Goal: Communication & Community: Answer question/provide support

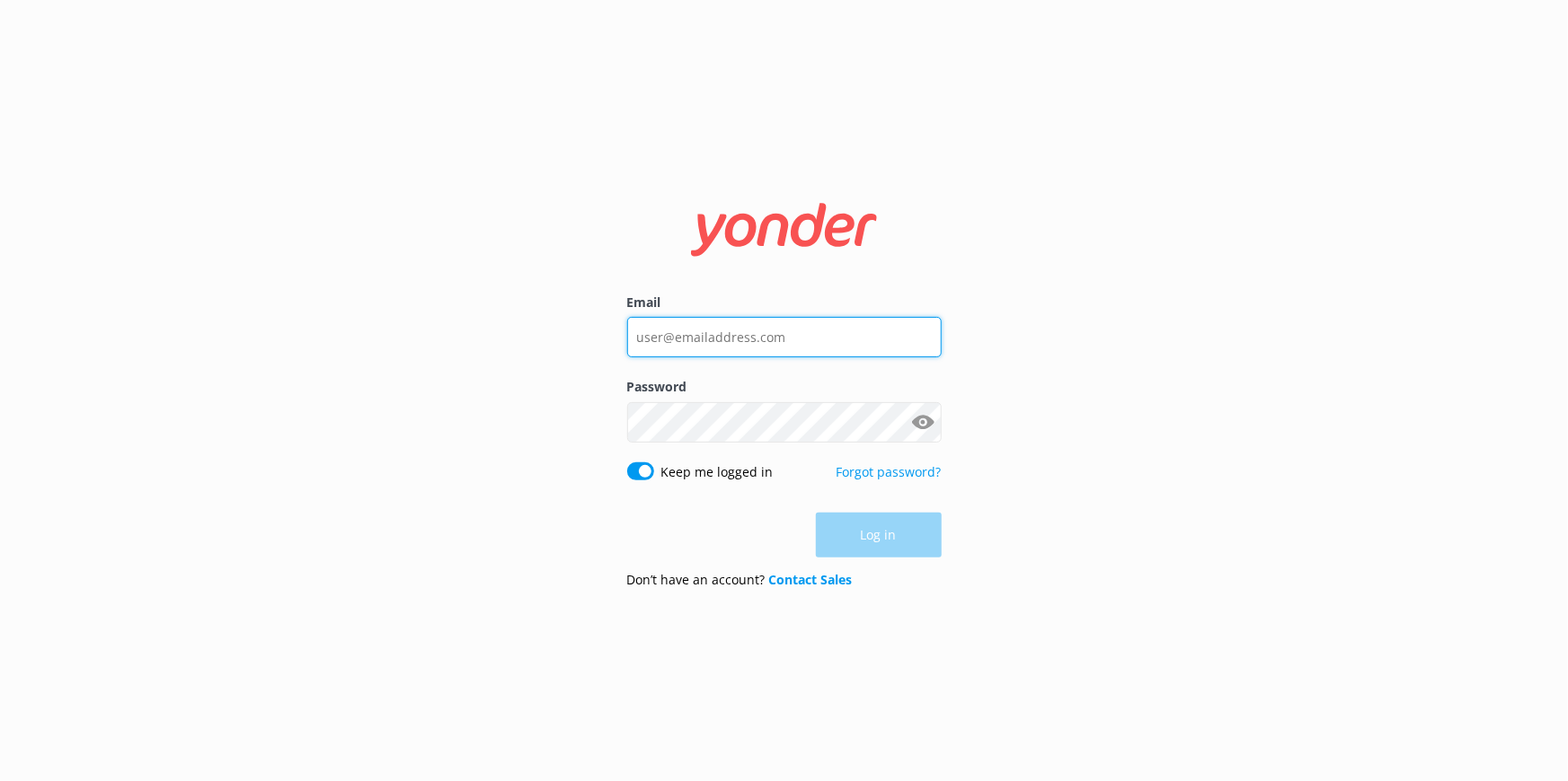
type input "[EMAIL_ADDRESS][DOMAIN_NAME]"
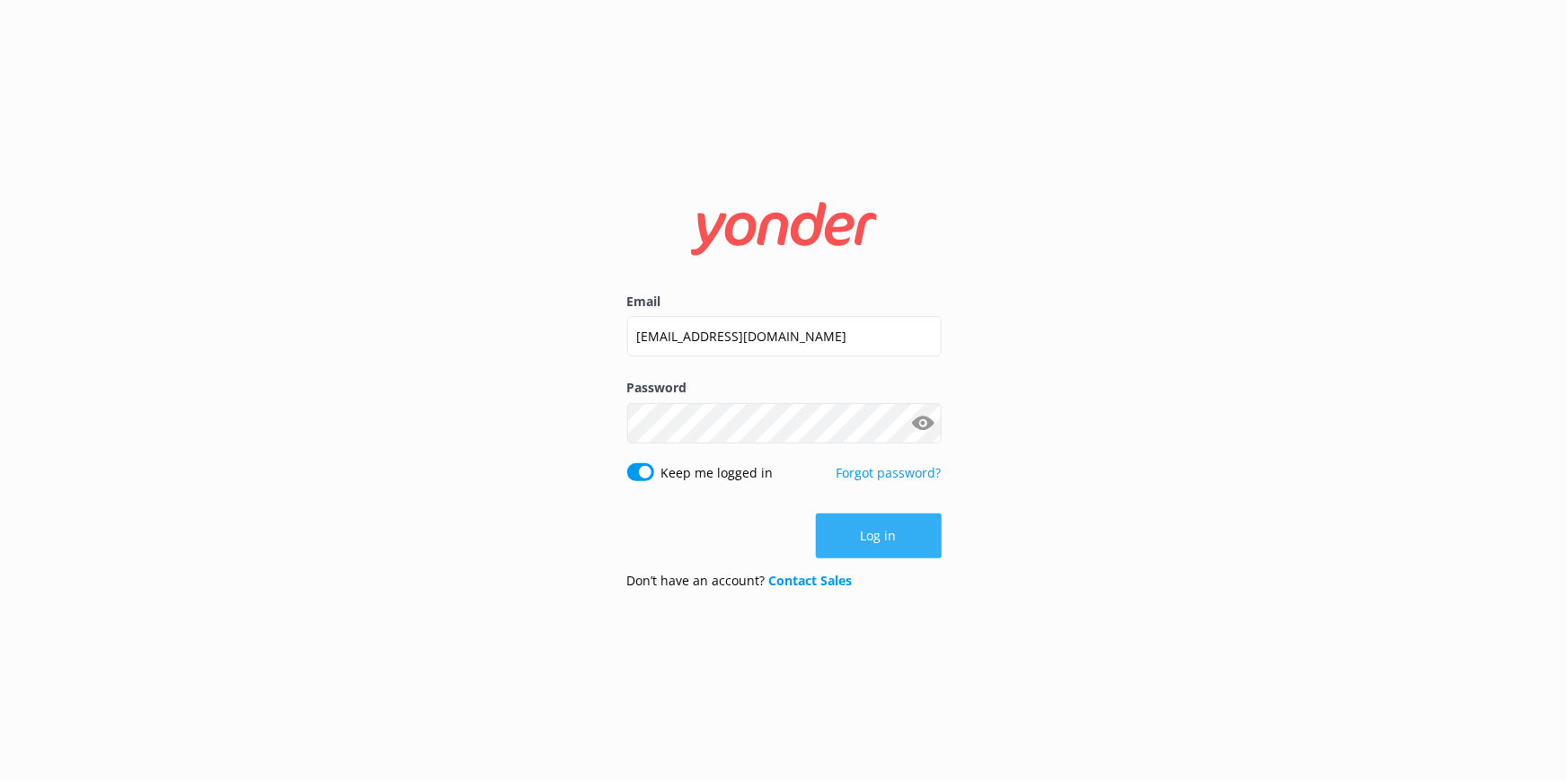
click at [894, 541] on div "Log in" at bounding box center [784, 536] width 314 height 44
click at [865, 539] on button "Log in" at bounding box center [878, 536] width 125 height 44
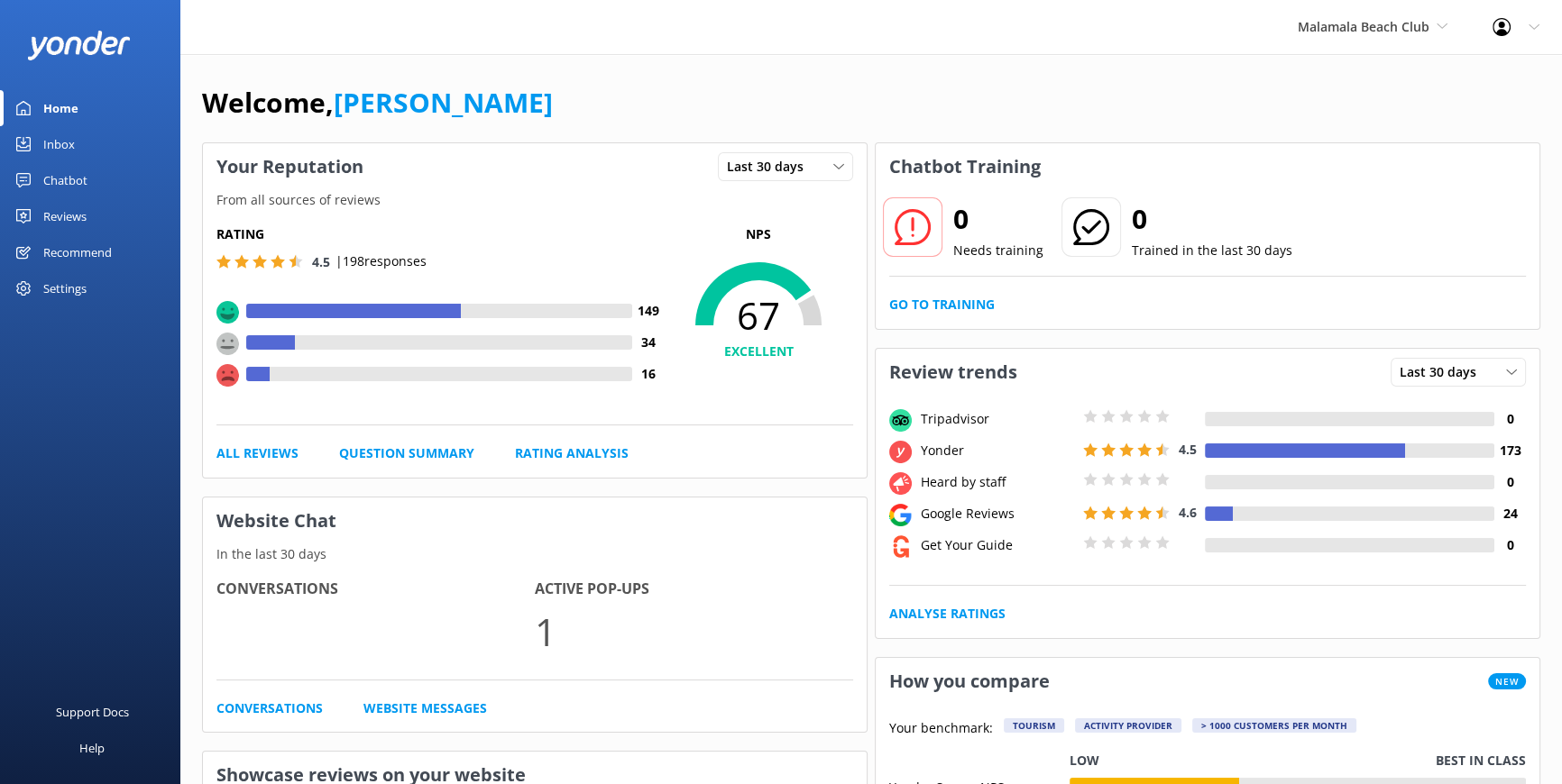
click at [63, 215] on div "Reviews" at bounding box center [64, 217] width 43 height 36
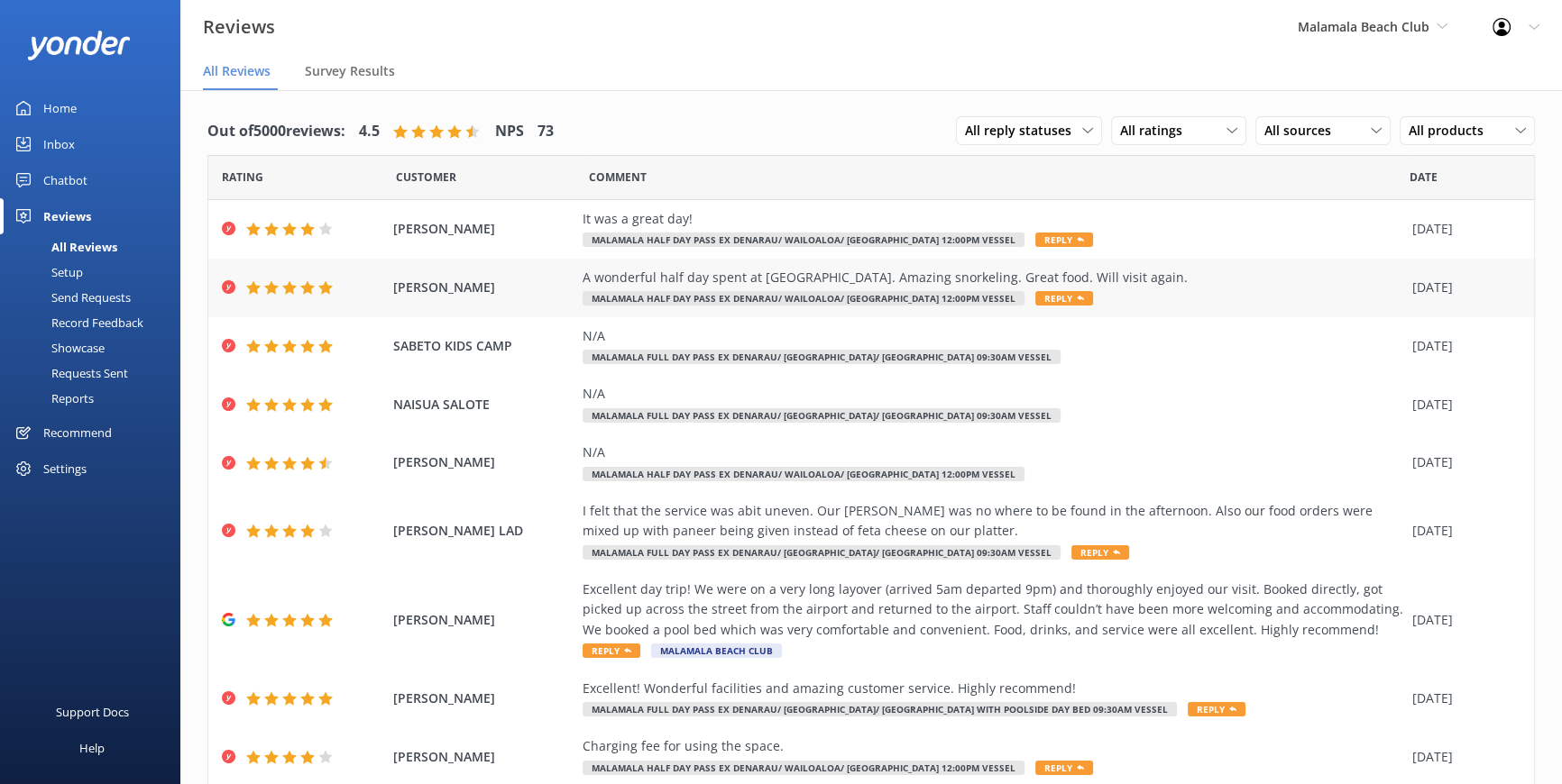
drag, startPoint x: 498, startPoint y: 286, endPoint x: 390, endPoint y: 284, distance: 108.0
click at [393, 284] on span "[PERSON_NAME]" at bounding box center [483, 288] width 181 height 20
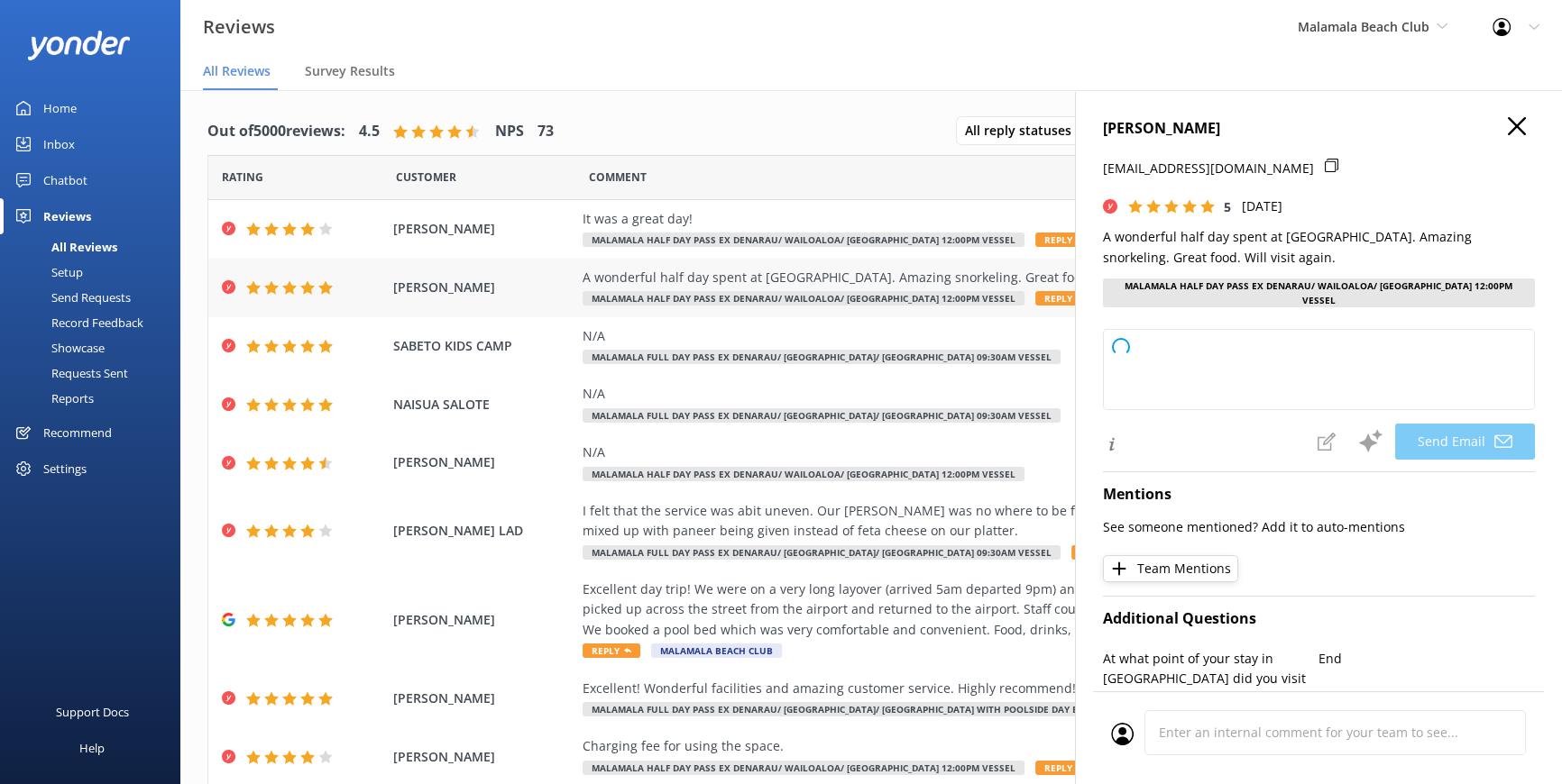
copy span "[PERSON_NAME]"
type textarea "Thank you so much, [PERSON_NAME]! We're delighted you enjoyed your time at [GEO…"
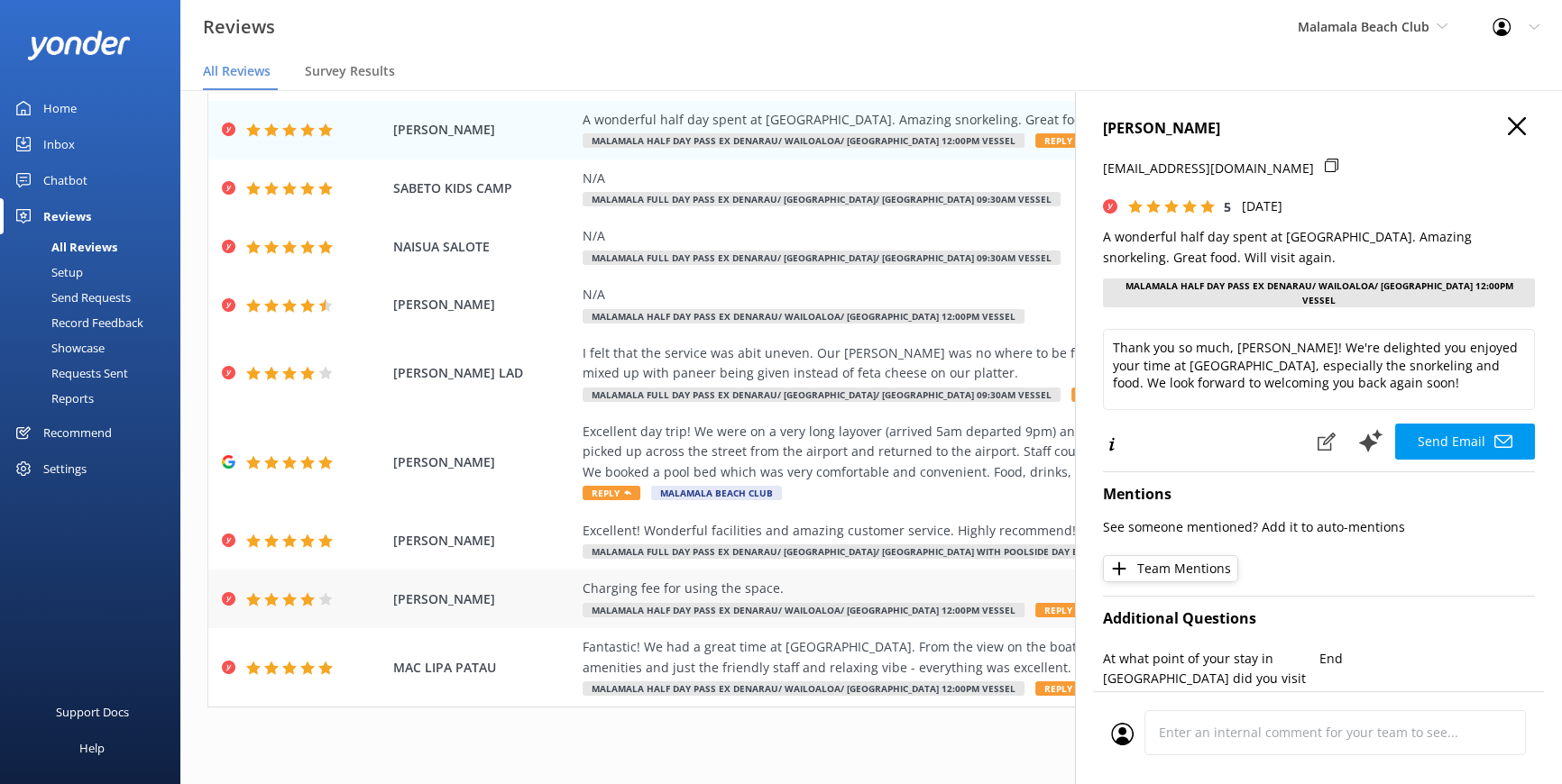
scroll to position [36, 0]
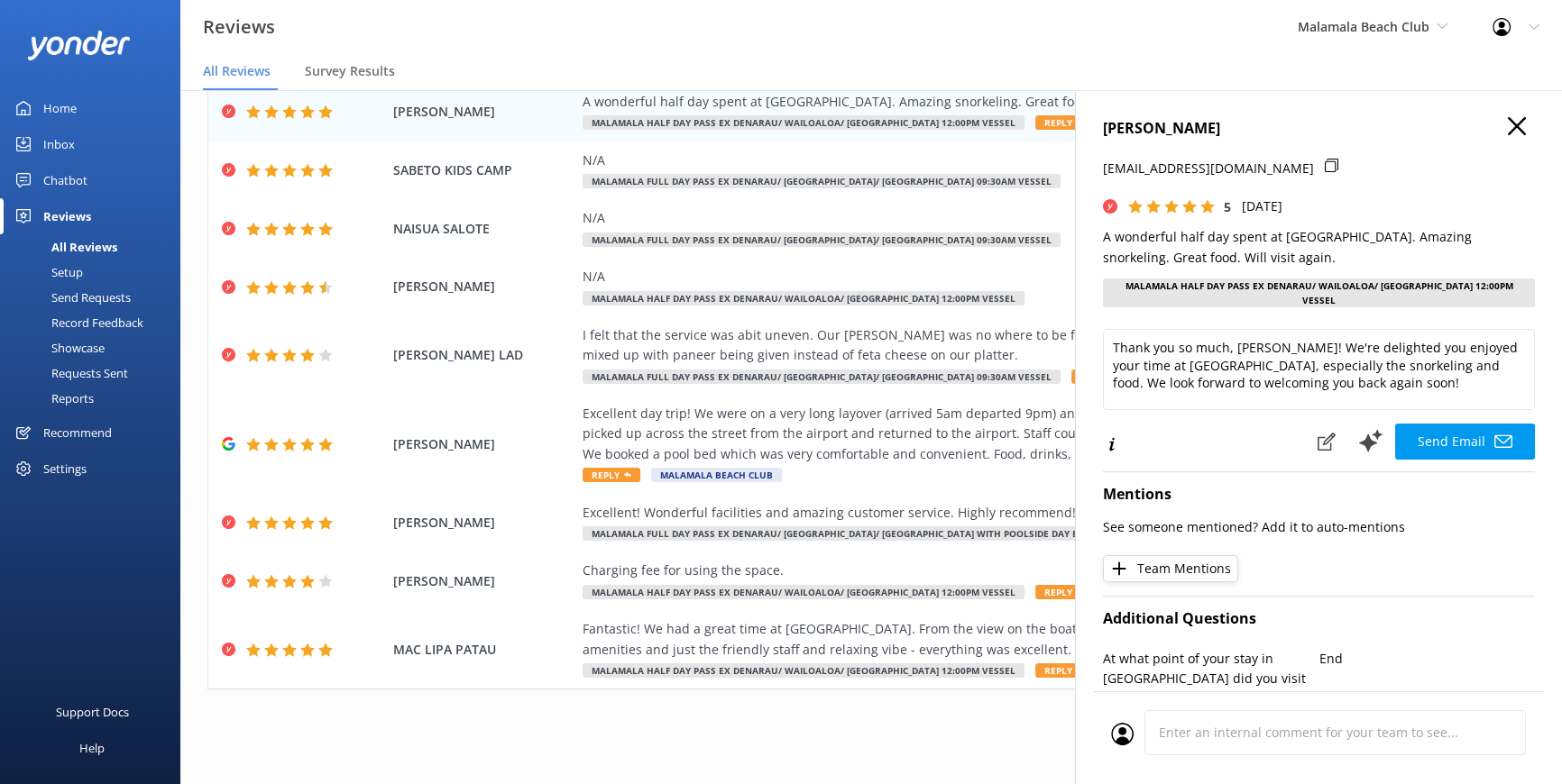
click at [1511, 123] on icon "button" at bounding box center [1516, 127] width 18 height 18
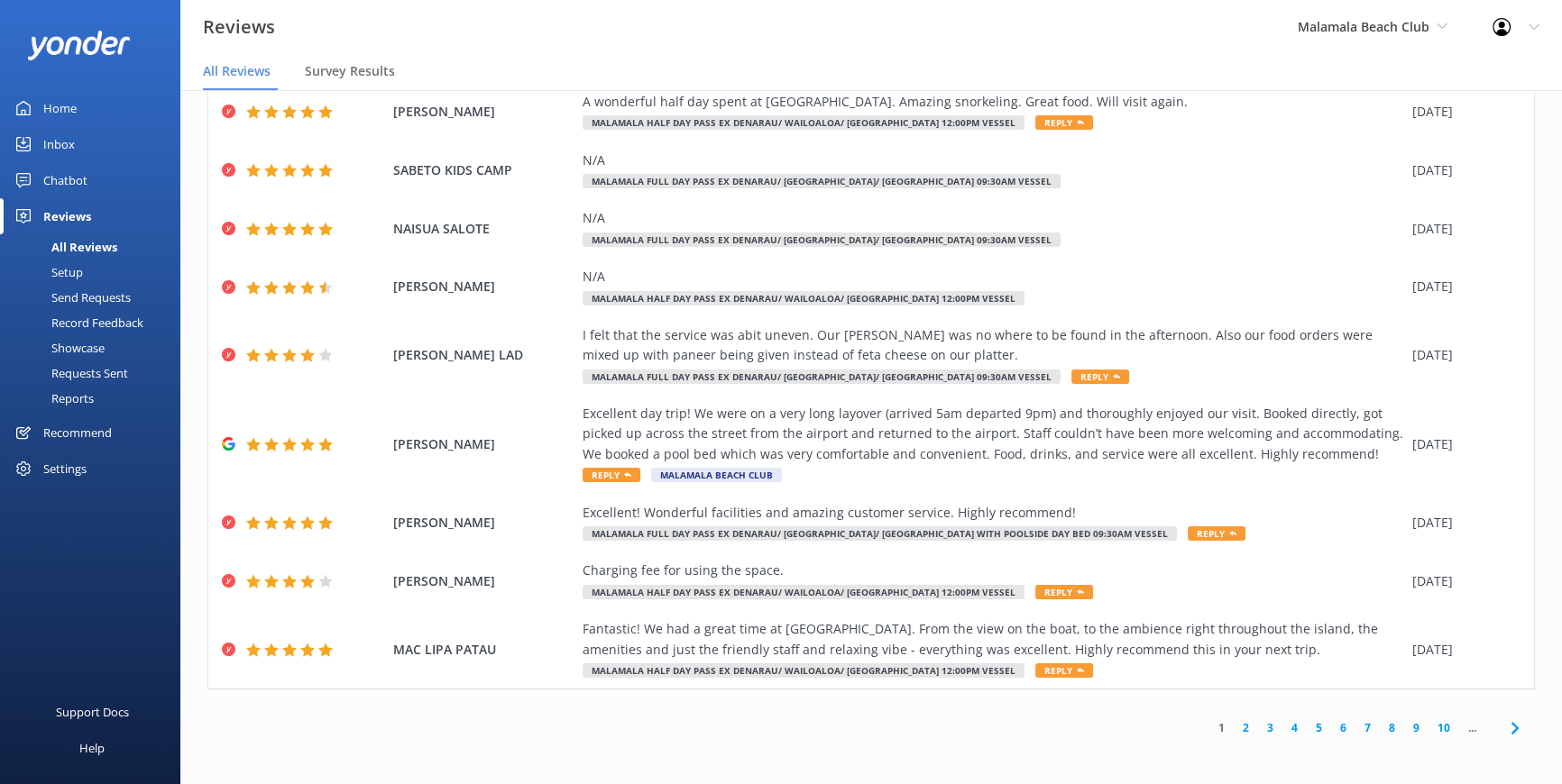
click at [1234, 726] on link "2" at bounding box center [1246, 727] width 25 height 17
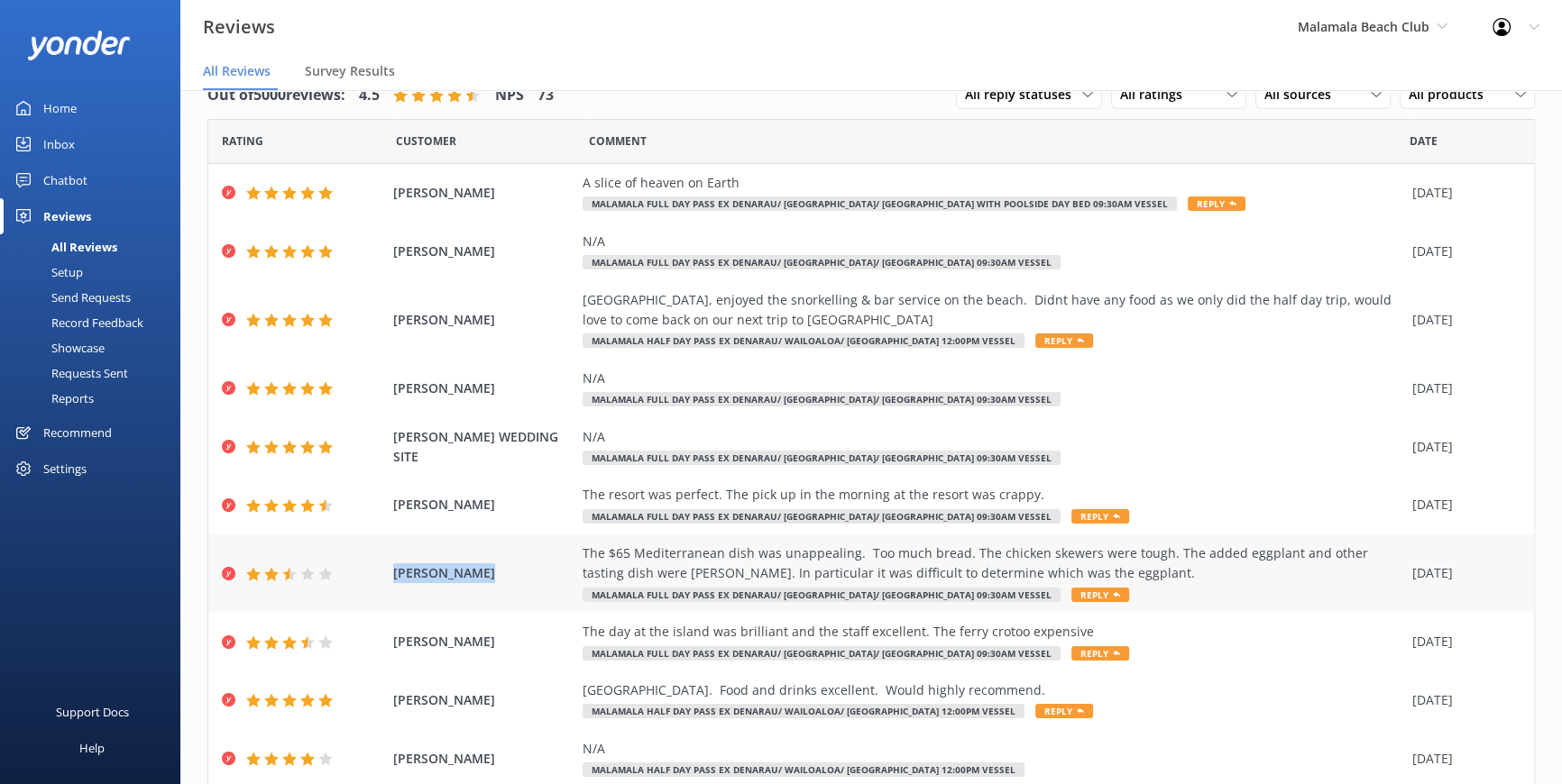
drag, startPoint x: 500, startPoint y: 571, endPoint x: 386, endPoint y: 568, distance: 114.0
click at [386, 568] on div "[PERSON_NAME] The $65 Mediterranean dish was unappealing. Too much bread. The c…" at bounding box center [871, 573] width 1326 height 78
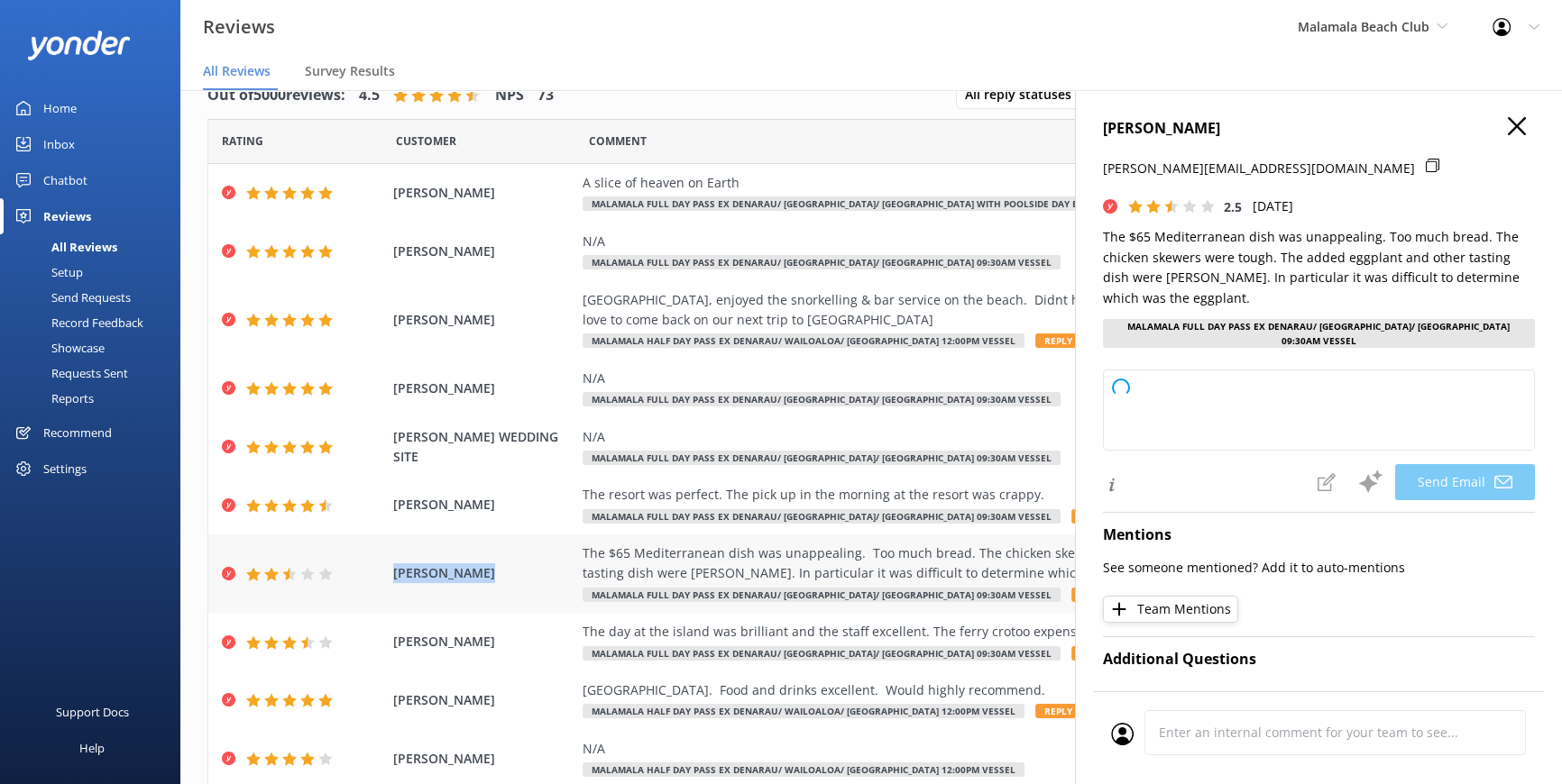
drag, startPoint x: 386, startPoint y: 568, endPoint x: 487, endPoint y: 575, distance: 101.2
type textarea "Hi [PERSON_NAME], Thank you for your feedback. We're sorry to hear that your Me…"
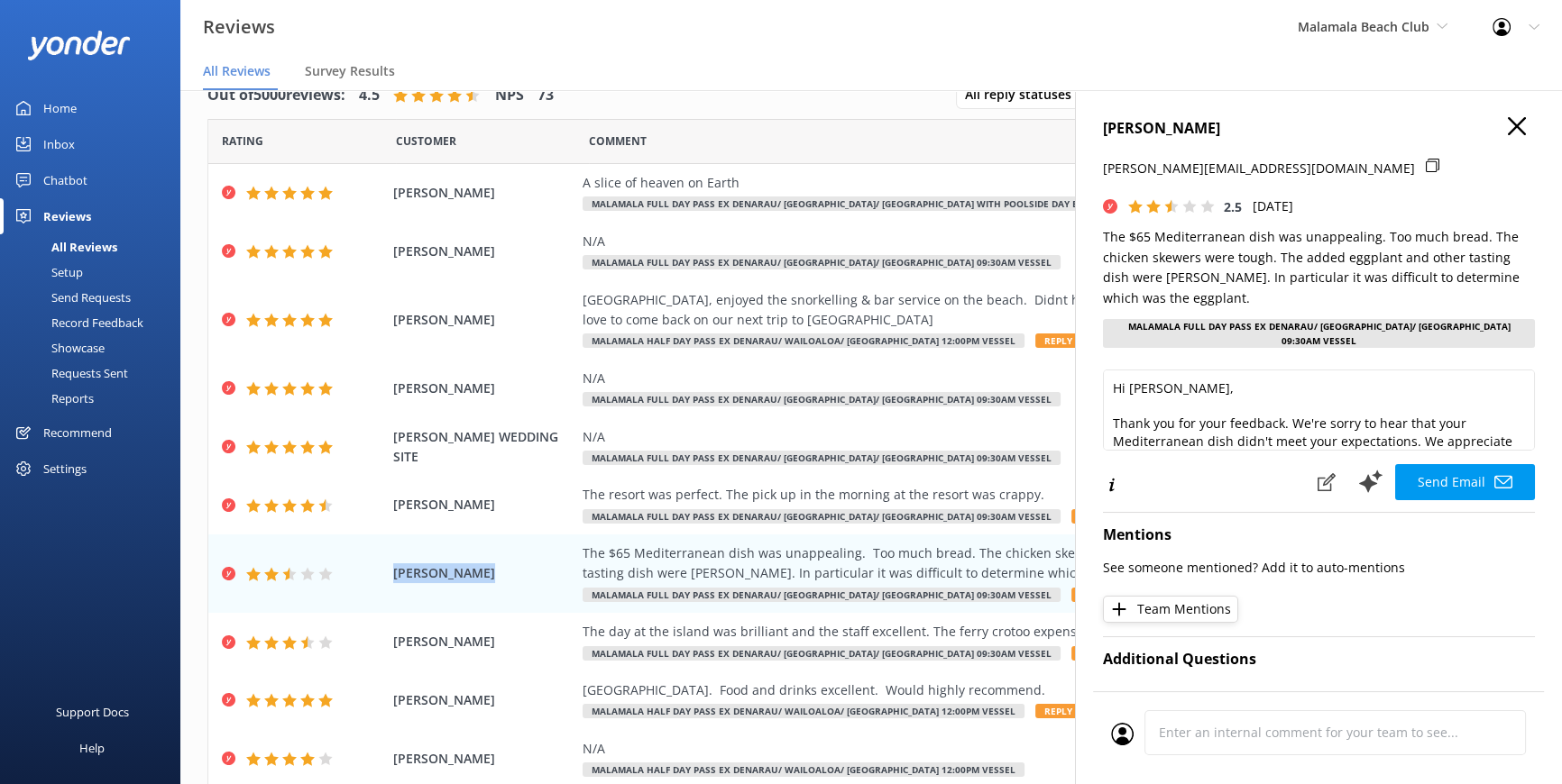
copy span "[PERSON_NAME]"
